Goal: Task Accomplishment & Management: Complete application form

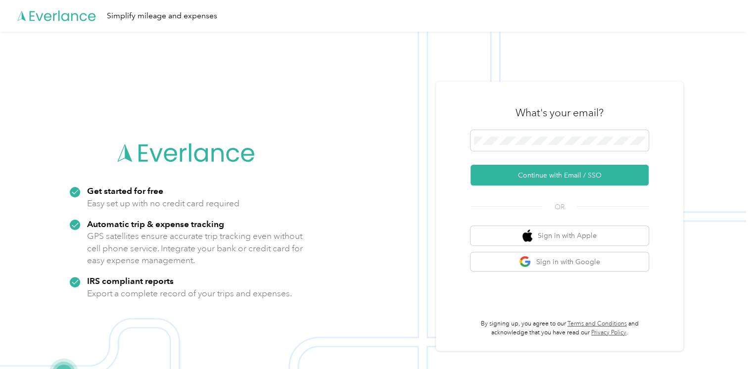
click at [542, 153] on div at bounding box center [559, 142] width 178 height 24
click at [535, 148] on span at bounding box center [559, 140] width 178 height 21
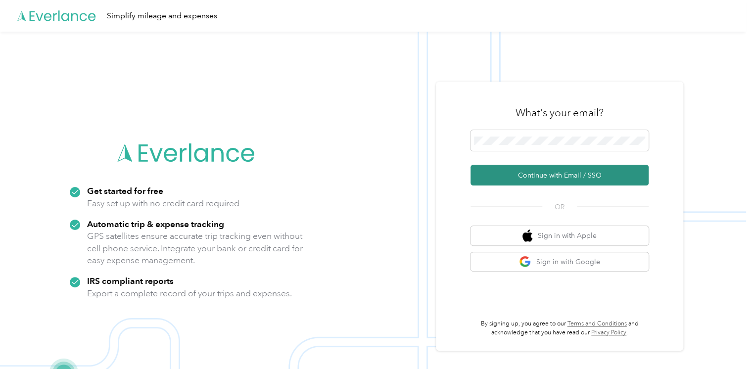
click at [516, 177] on button "Continue with Email / SSO" at bounding box center [559, 175] width 178 height 21
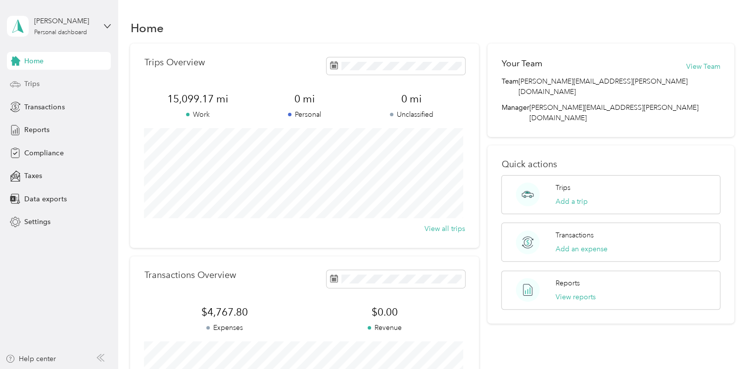
click at [33, 80] on span "Trips" at bounding box center [31, 84] width 15 height 10
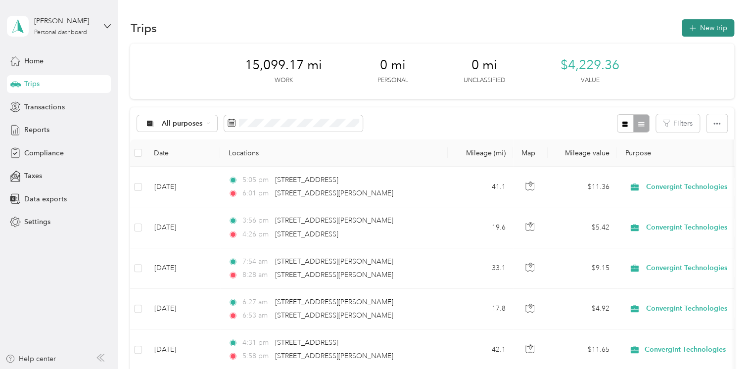
click at [700, 30] on button "New trip" at bounding box center [707, 27] width 52 height 17
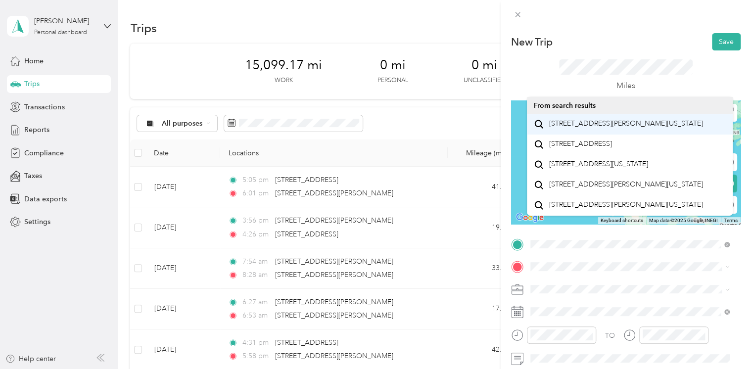
click at [578, 124] on span "[STREET_ADDRESS][PERSON_NAME][US_STATE]" at bounding box center [625, 123] width 154 height 9
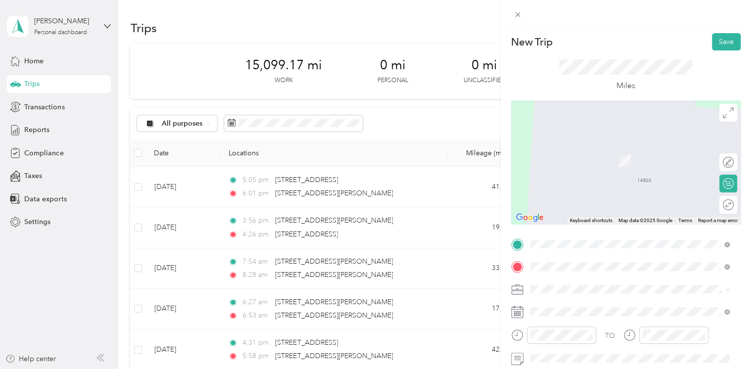
click at [564, 151] on span "[STREET_ADDRESS][PERSON_NAME][US_STATE]" at bounding box center [625, 146] width 154 height 9
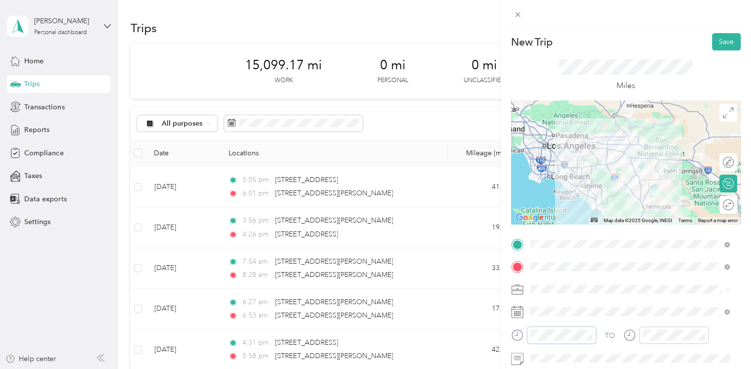
click at [514, 333] on div at bounding box center [553, 334] width 85 height 17
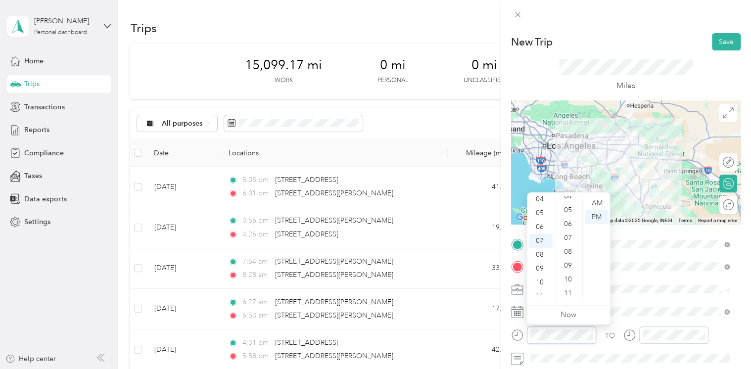
scroll to position [24, 0]
click at [566, 207] on div "02" at bounding box center [569, 207] width 24 height 14
click at [636, 332] on div at bounding box center [665, 334] width 85 height 17
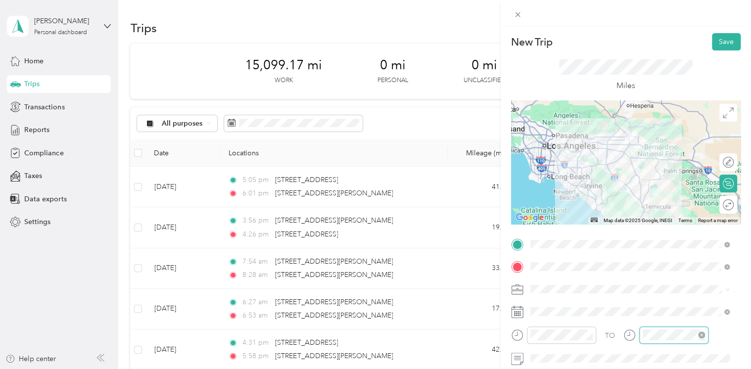
click at [640, 336] on div at bounding box center [673, 334] width 69 height 17
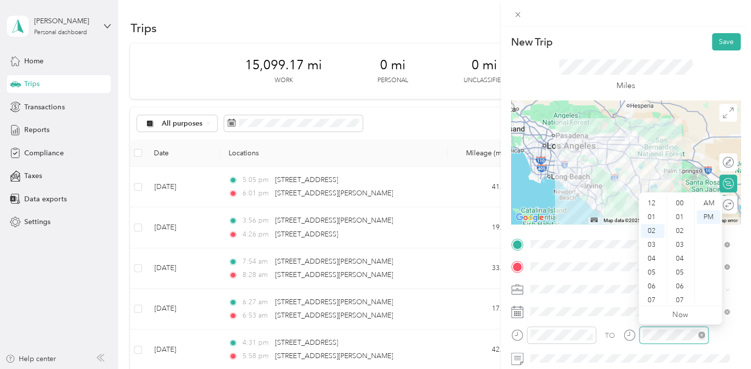
scroll to position [222, 0]
click at [637, 337] on div at bounding box center [665, 334] width 85 height 17
click at [715, 205] on div "AM" at bounding box center [708, 203] width 24 height 14
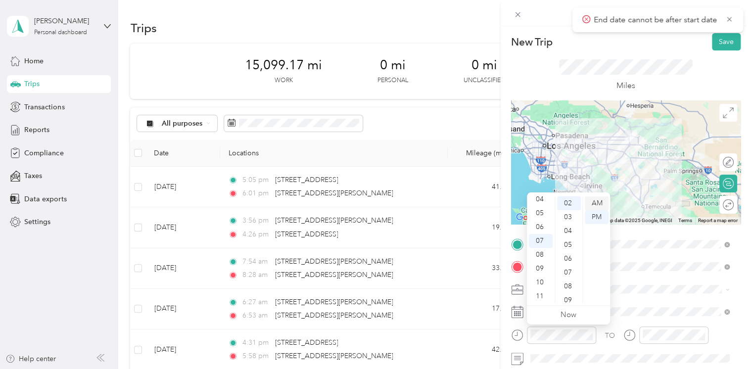
click at [593, 205] on div "AM" at bounding box center [596, 203] width 24 height 14
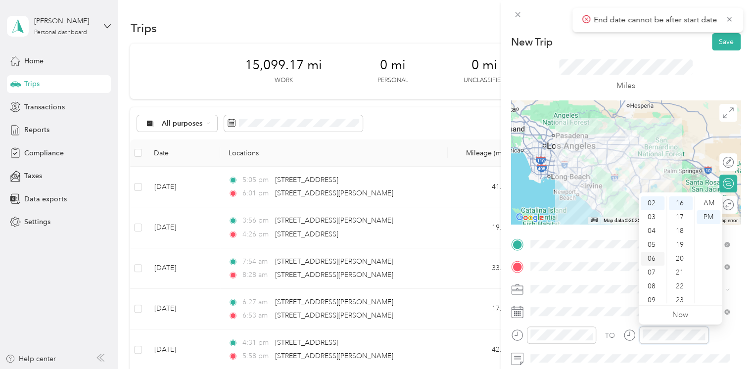
scroll to position [0, 0]
click at [654, 301] on div "07" at bounding box center [652, 300] width 24 height 14
click at [678, 295] on div "59" at bounding box center [681, 296] width 24 height 14
click at [712, 202] on div "AM" at bounding box center [708, 203] width 24 height 14
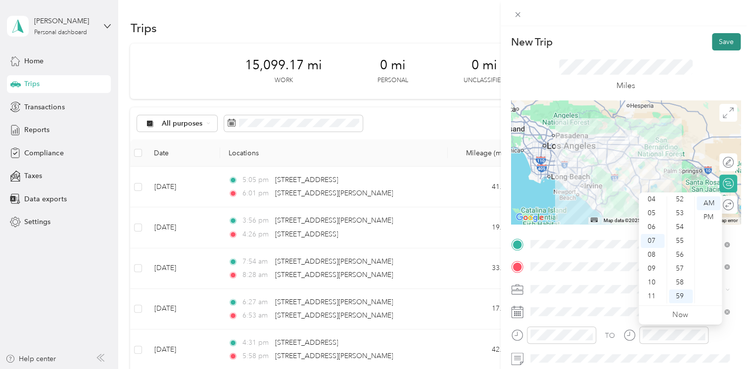
click at [721, 46] on button "Save" at bounding box center [726, 41] width 29 height 17
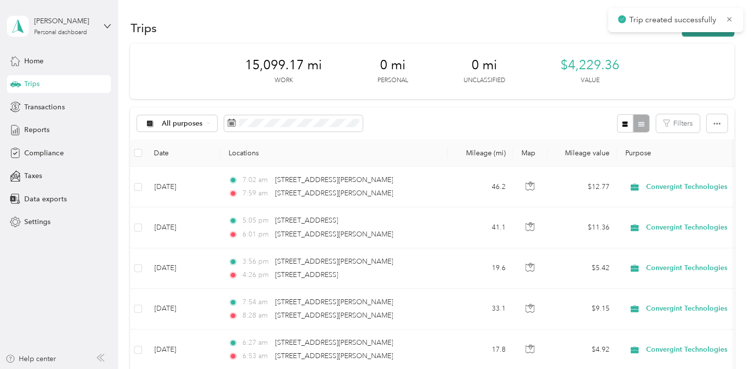
click at [700, 34] on button "New trip" at bounding box center [707, 27] width 52 height 17
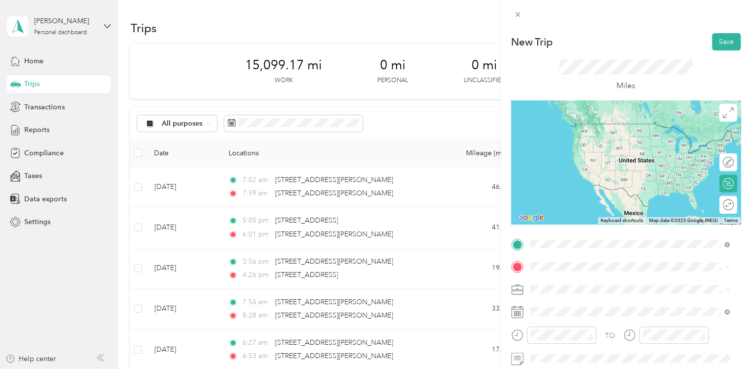
click at [577, 128] on span "[STREET_ADDRESS][PERSON_NAME][US_STATE]" at bounding box center [625, 123] width 154 height 9
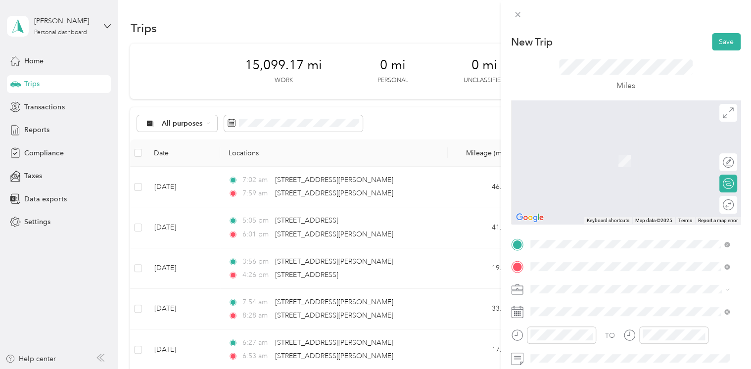
click at [579, 147] on span "[STREET_ADDRESS][PERSON_NAME][US_STATE]" at bounding box center [625, 146] width 154 height 9
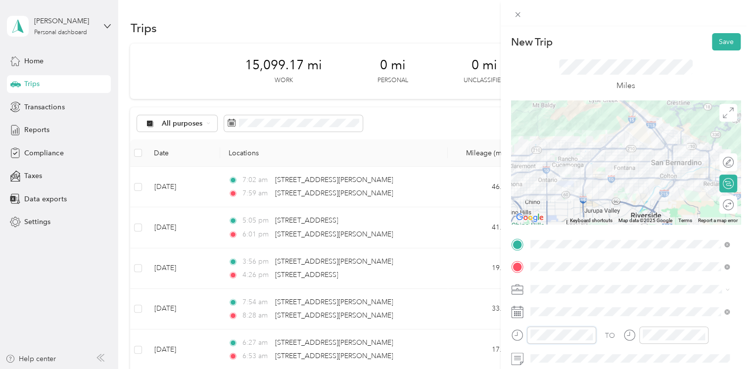
click at [518, 333] on div at bounding box center [553, 334] width 85 height 17
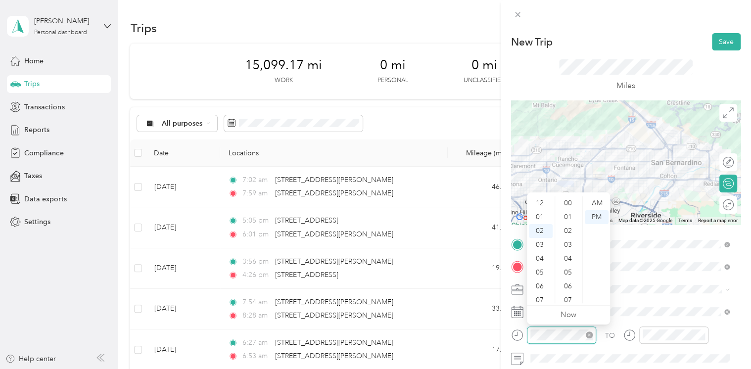
scroll to position [235, 0]
click at [593, 202] on div "AM" at bounding box center [596, 203] width 24 height 14
click at [513, 333] on div at bounding box center [553, 334] width 85 height 17
click at [570, 246] on div "03" at bounding box center [569, 245] width 24 height 14
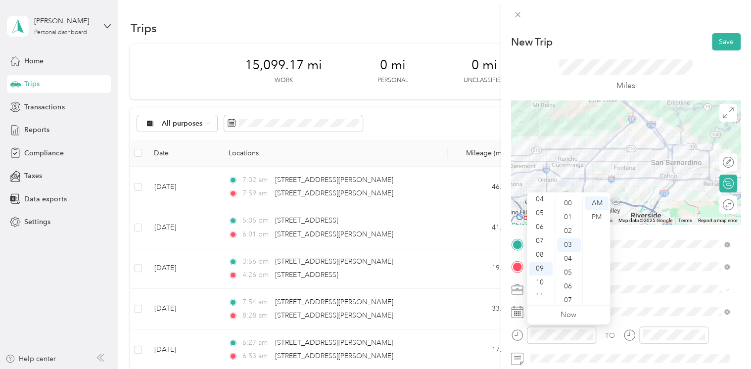
scroll to position [42, 0]
click at [626, 302] on div "TO Add photo" at bounding box center [625, 355] width 229 height 239
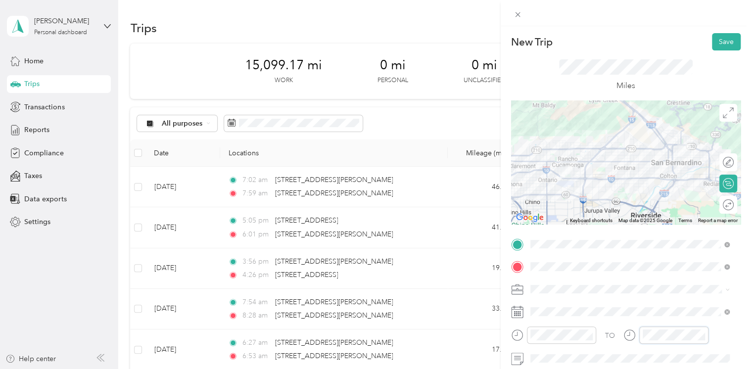
click at [635, 335] on div at bounding box center [665, 334] width 85 height 17
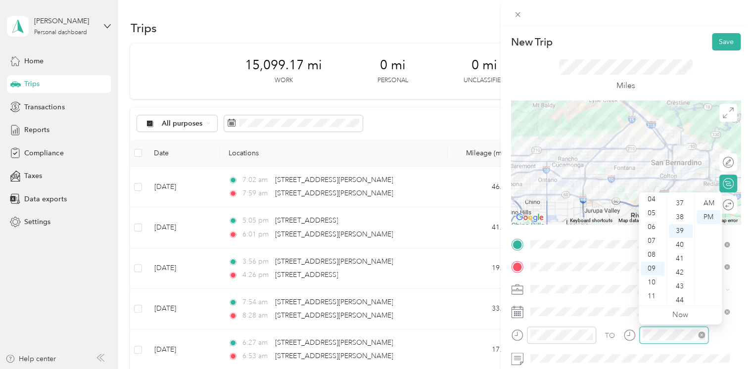
scroll to position [540, 0]
click at [705, 203] on div "AM" at bounding box center [708, 203] width 24 height 14
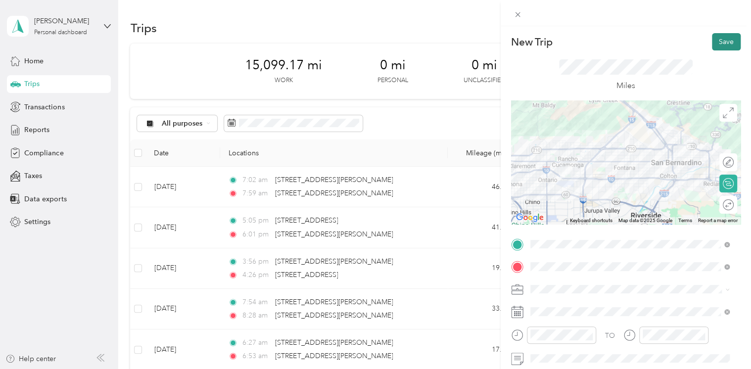
click at [714, 44] on button "Save" at bounding box center [726, 41] width 29 height 17
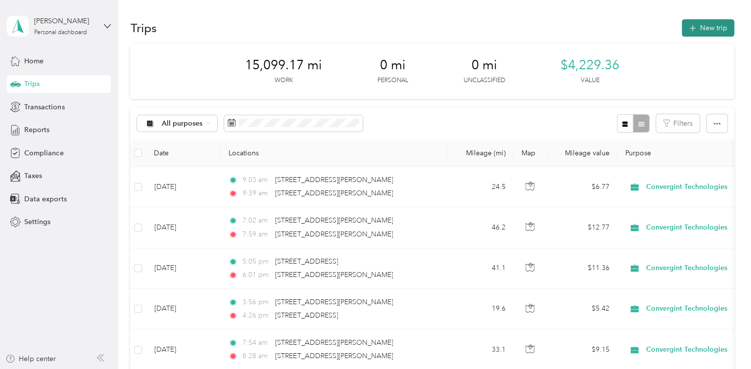
click at [703, 29] on button "New trip" at bounding box center [707, 27] width 52 height 17
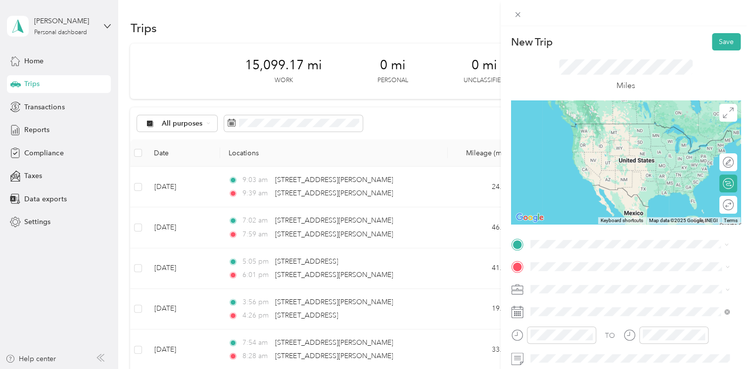
click at [581, 115] on li "[STREET_ADDRESS][PERSON_NAME][US_STATE]" at bounding box center [630, 124] width 206 height 20
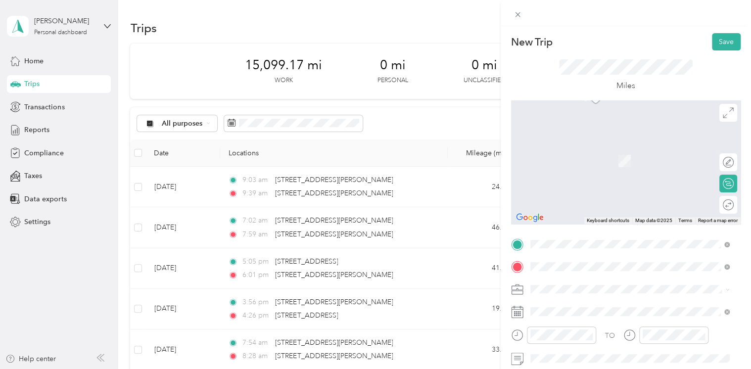
click at [585, 202] on span "[STREET_ADDRESS][US_STATE]" at bounding box center [597, 197] width 99 height 9
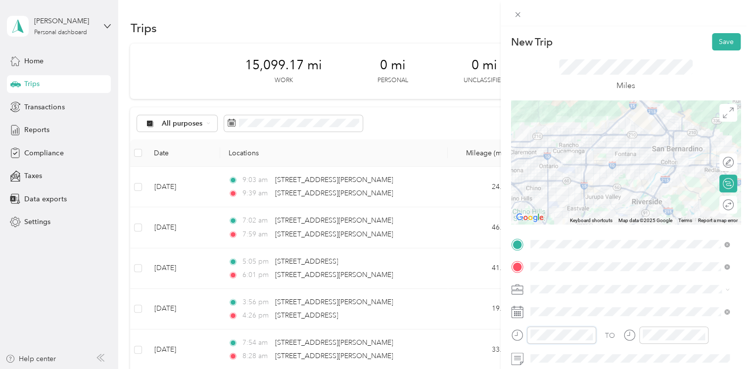
click at [524, 335] on div at bounding box center [553, 334] width 85 height 17
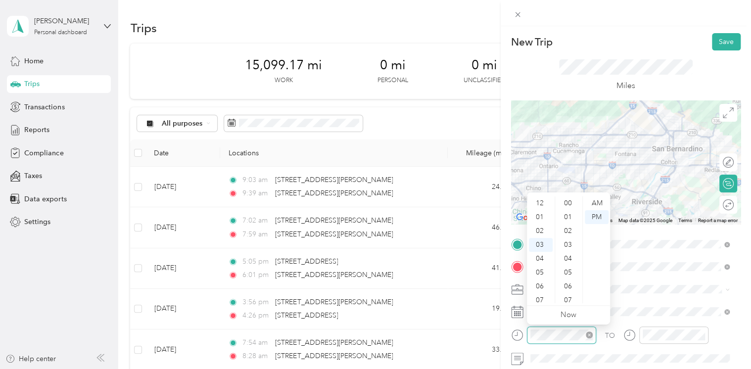
scroll to position [42, 0]
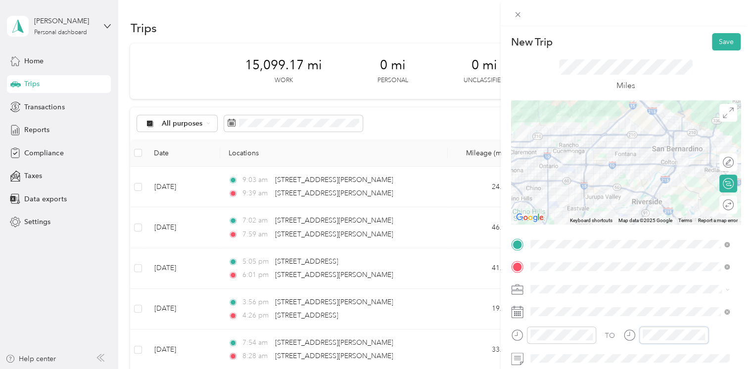
click at [634, 337] on div at bounding box center [665, 334] width 85 height 17
click at [677, 268] on div "44" at bounding box center [681, 267] width 24 height 14
click at [715, 48] on button "Save" at bounding box center [726, 41] width 29 height 17
